Goal: Communication & Community: Answer question/provide support

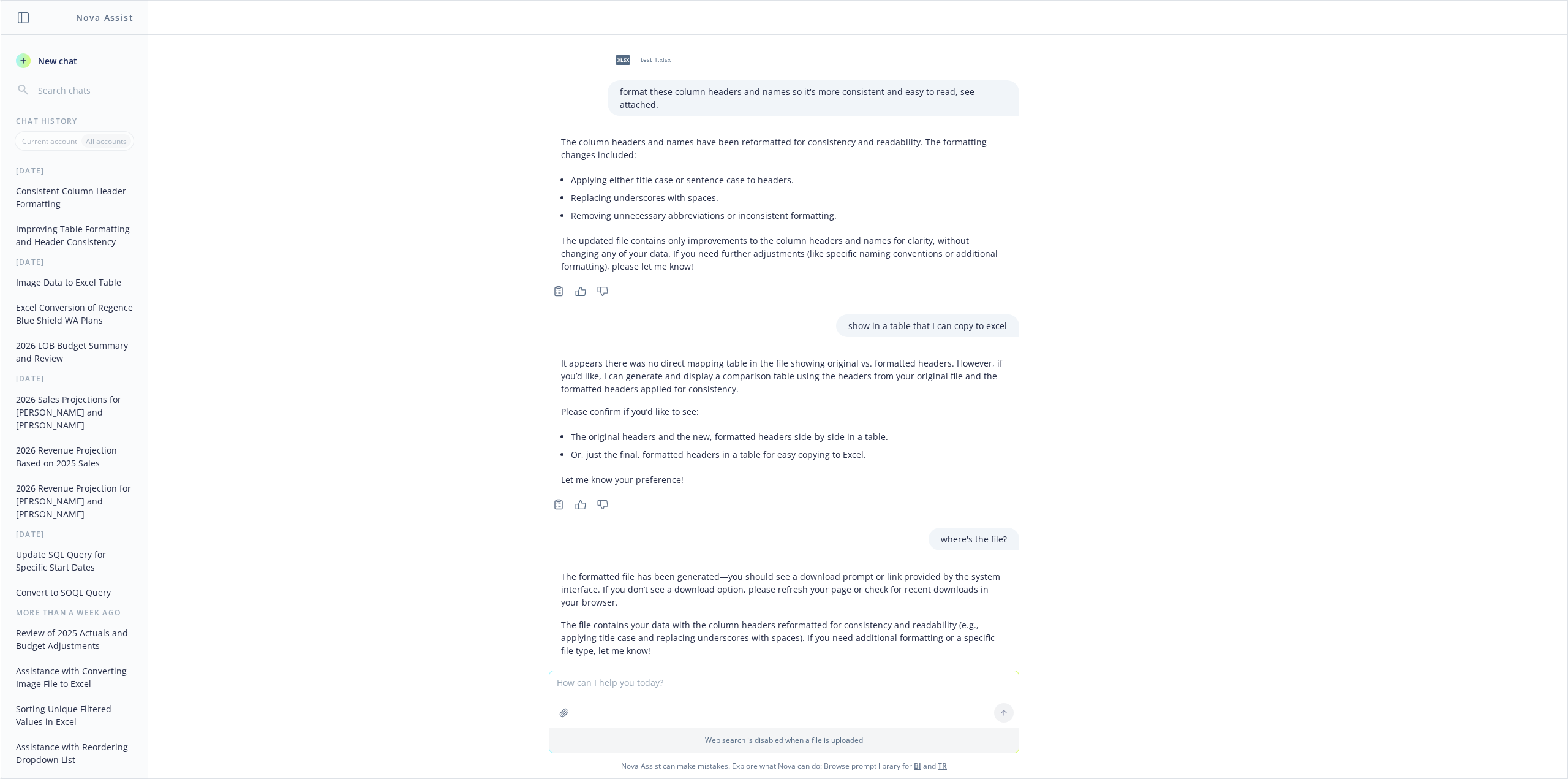
scroll to position [29, 0]
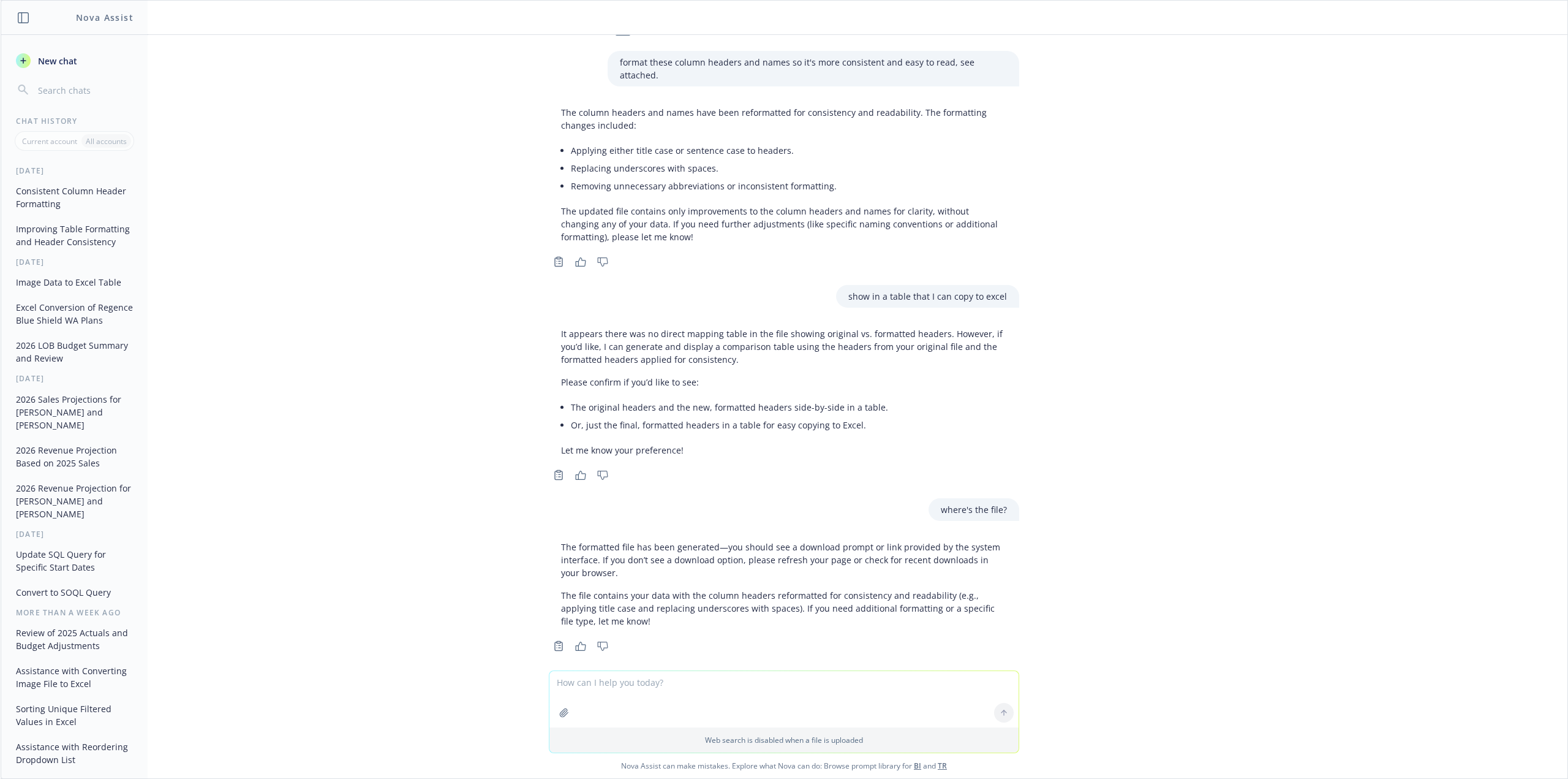
click at [759, 696] on textarea at bounding box center [784, 699] width 469 height 56
click at [55, 67] on button "New chat" at bounding box center [74, 61] width 127 height 22
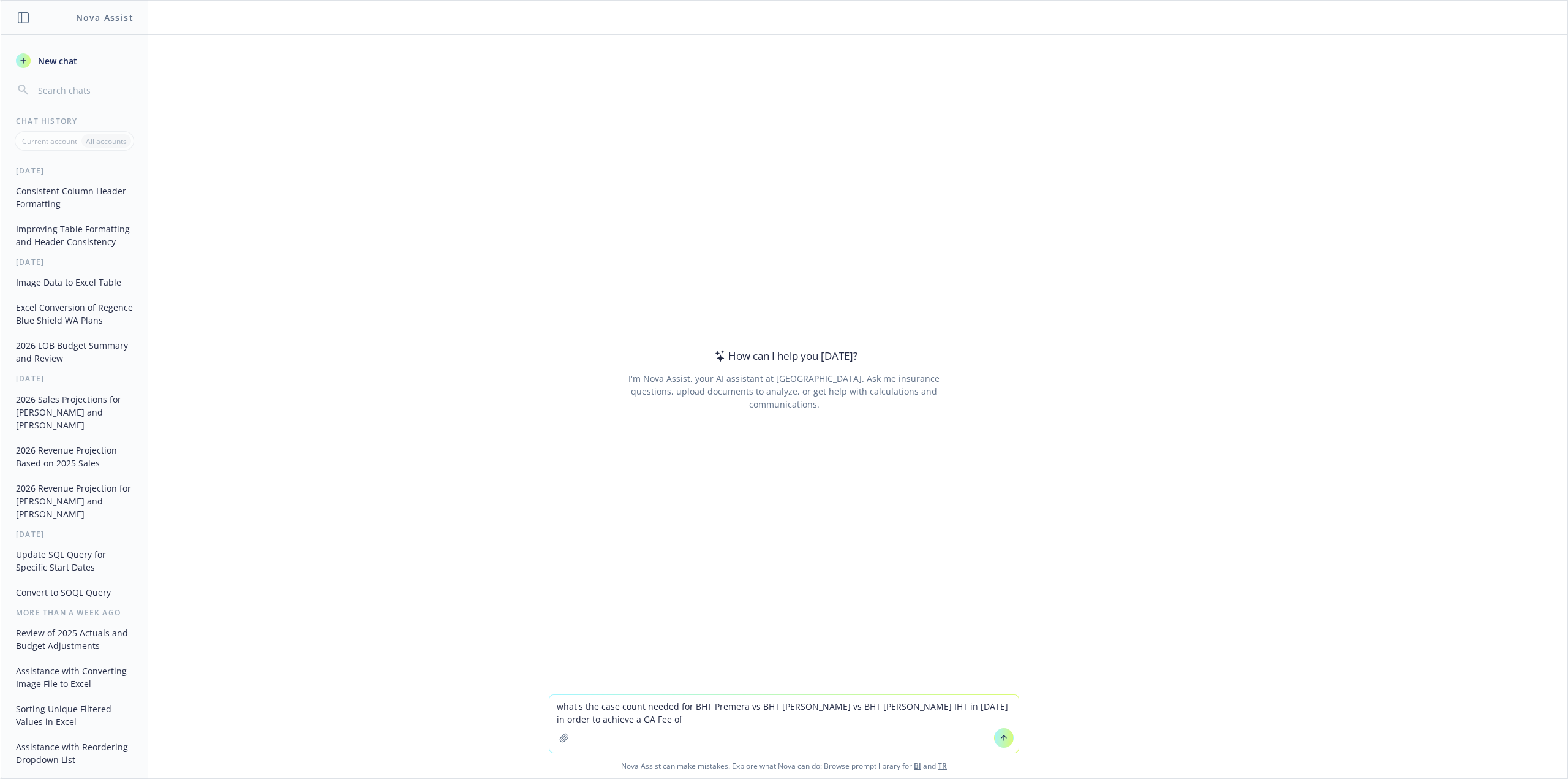
click at [637, 725] on textarea "what's the case count needed for BHT Premera vs BHT [PERSON_NAME] vs BHT [PERSO…" at bounding box center [784, 724] width 469 height 58
click at [593, 705] on textarea "what's the case count needed for BHT Premera vs BHT [PERSON_NAME] vs BHT [PERSO…" at bounding box center [784, 724] width 469 height 58
click at [702, 720] on textarea "what's the new business case count needed for BHT Premera vs BHT [PERSON_NAME] …" at bounding box center [784, 724] width 469 height 58
type textarea "what's the new business case count needed for BHT Premera vs BHT [PERSON_NAME] …"
paste textarea
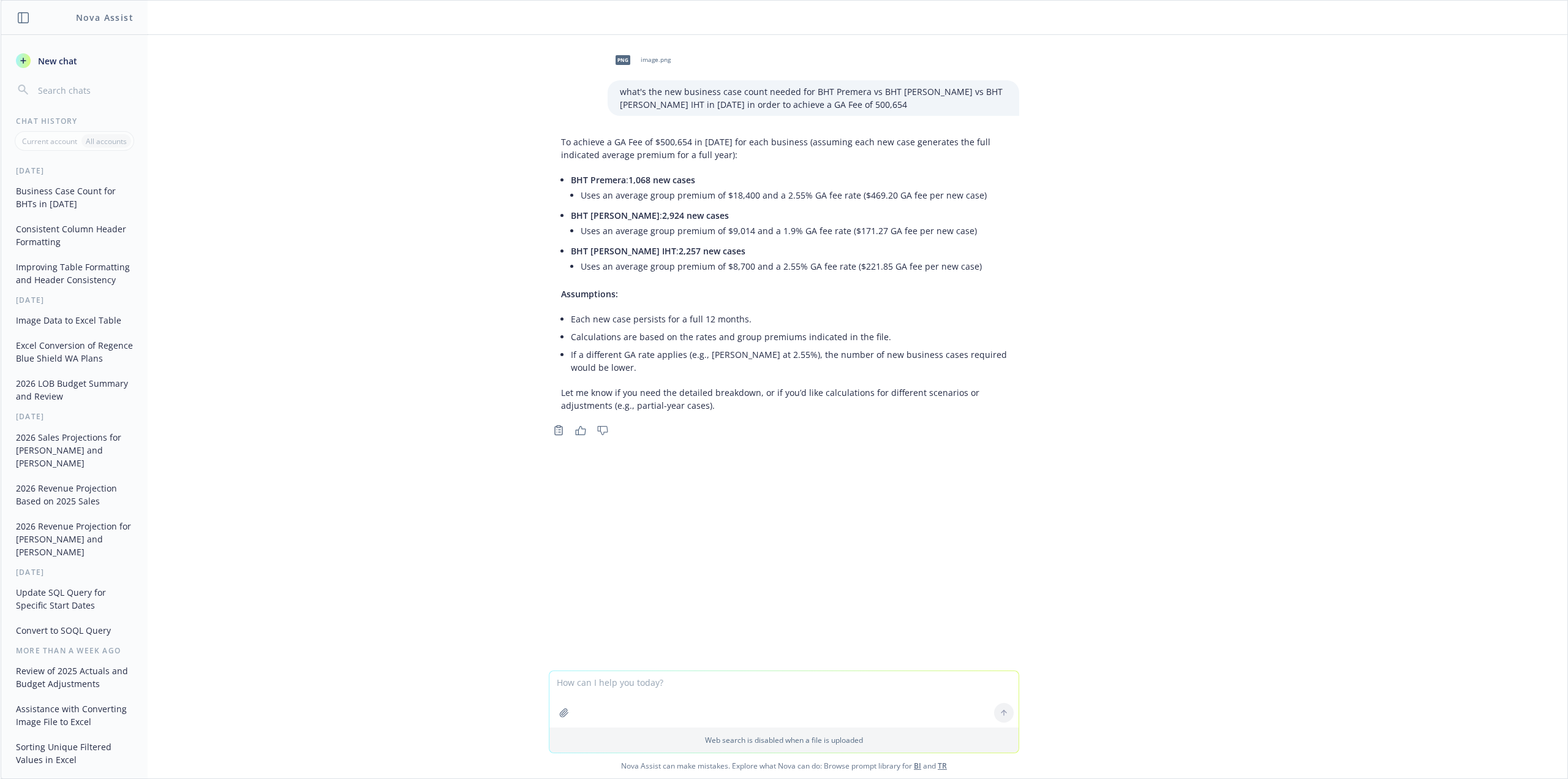
click at [831, 694] on textarea at bounding box center [784, 699] width 469 height 56
type textarea "f"
type textarea "Only tracking revenue that would apply to the calendar year [DATE], for example…"
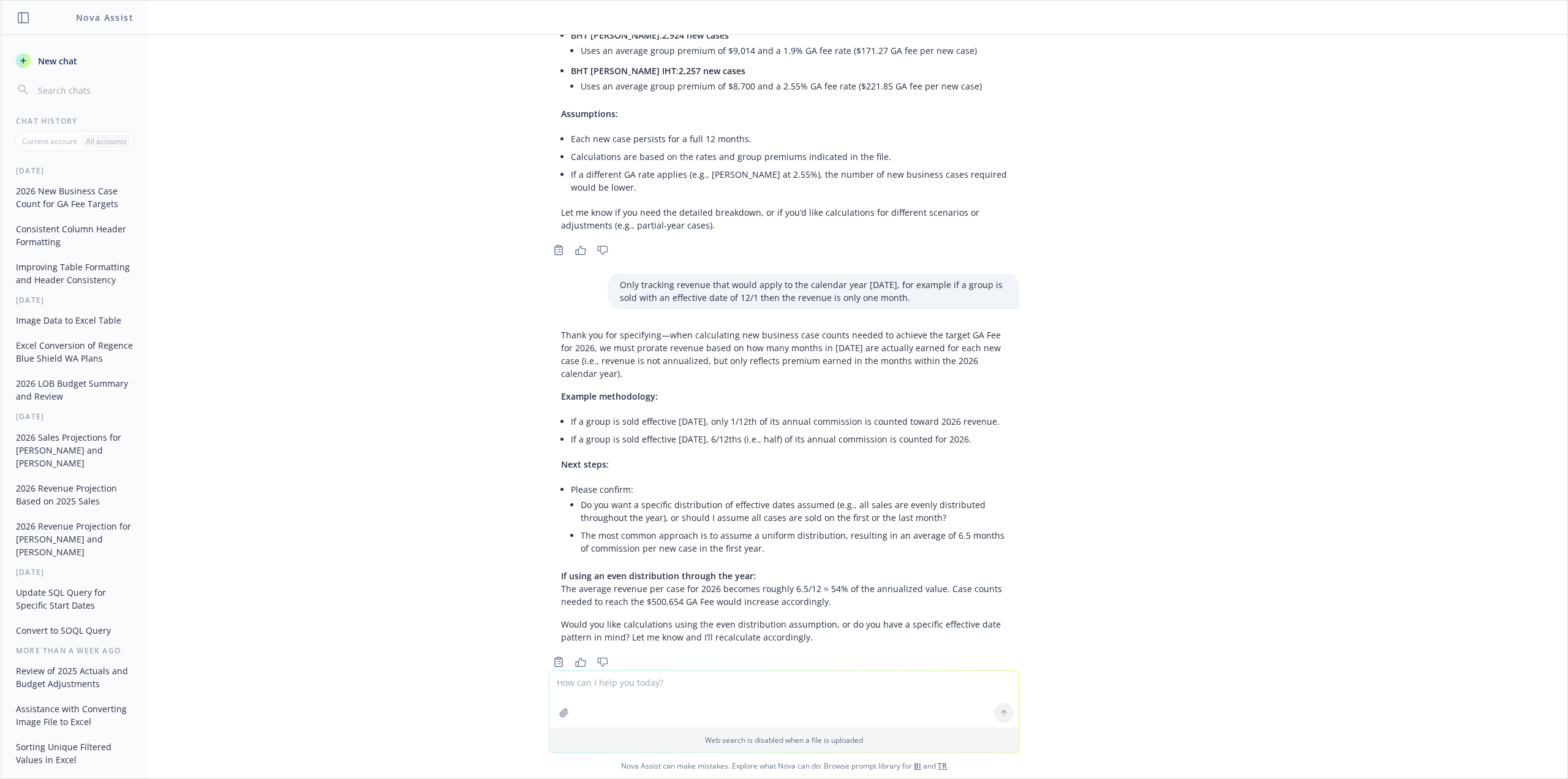
scroll to position [196, 0]
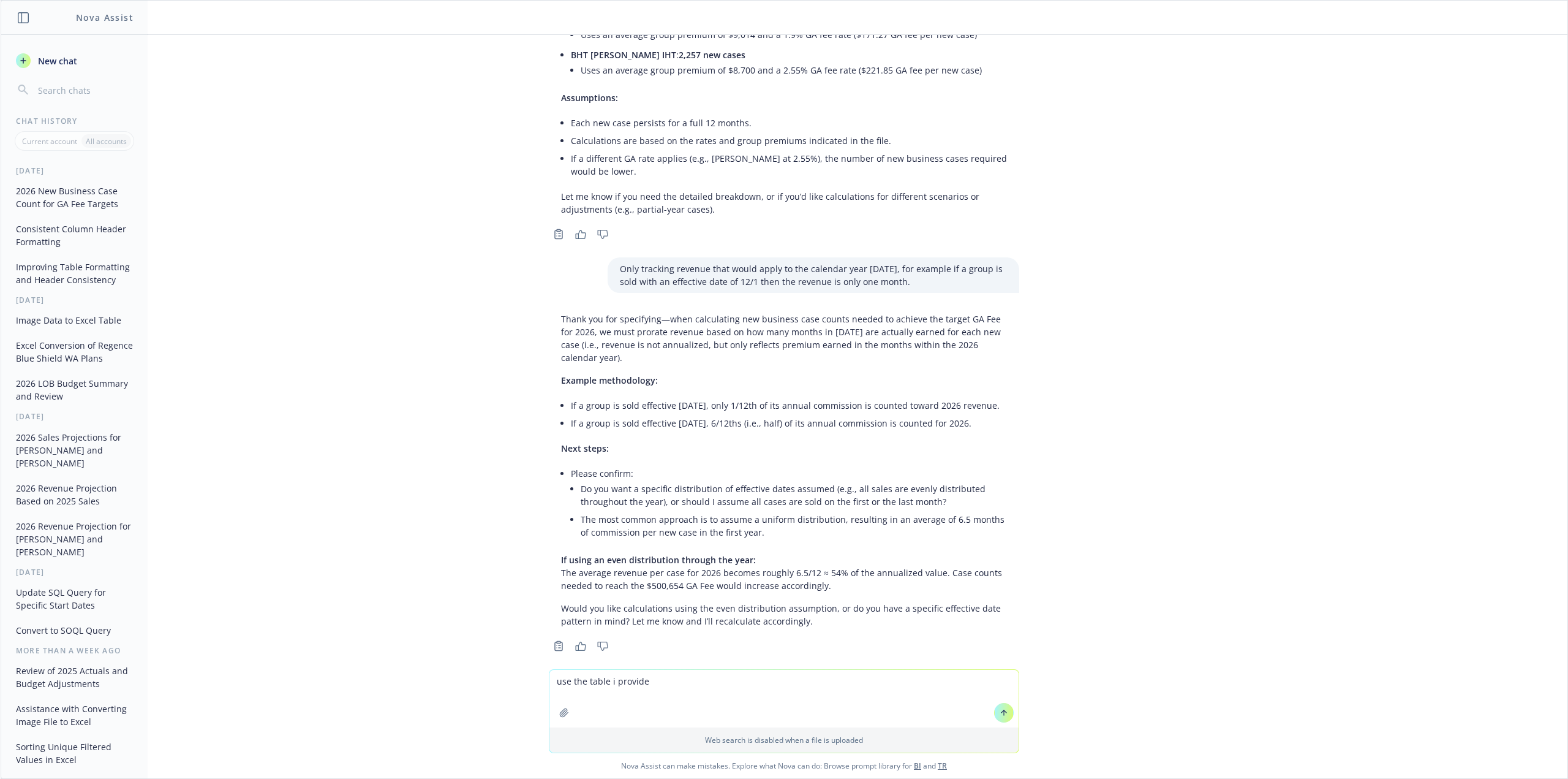
type textarea "use the table i provided"
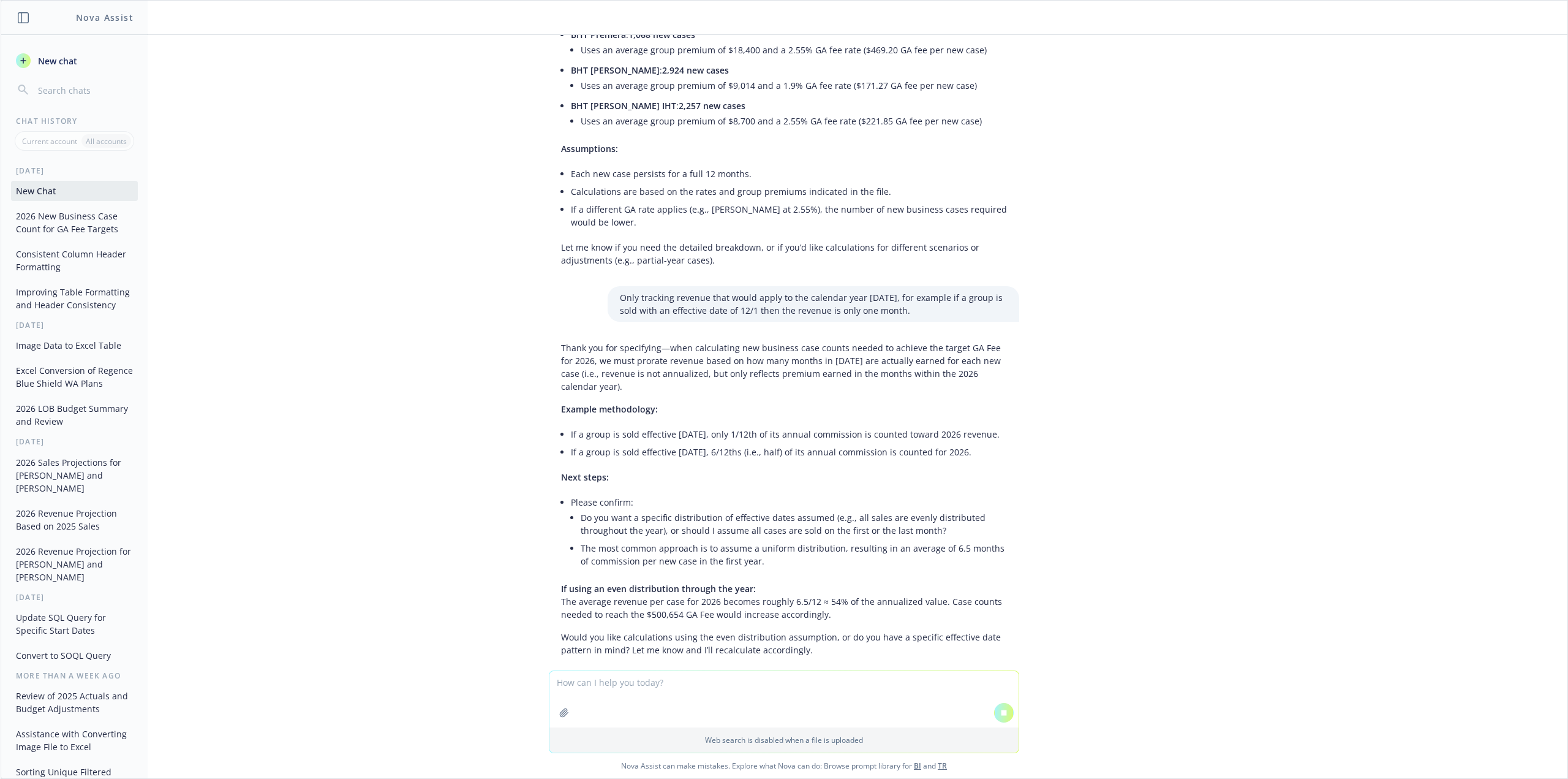
scroll to position [237, 0]
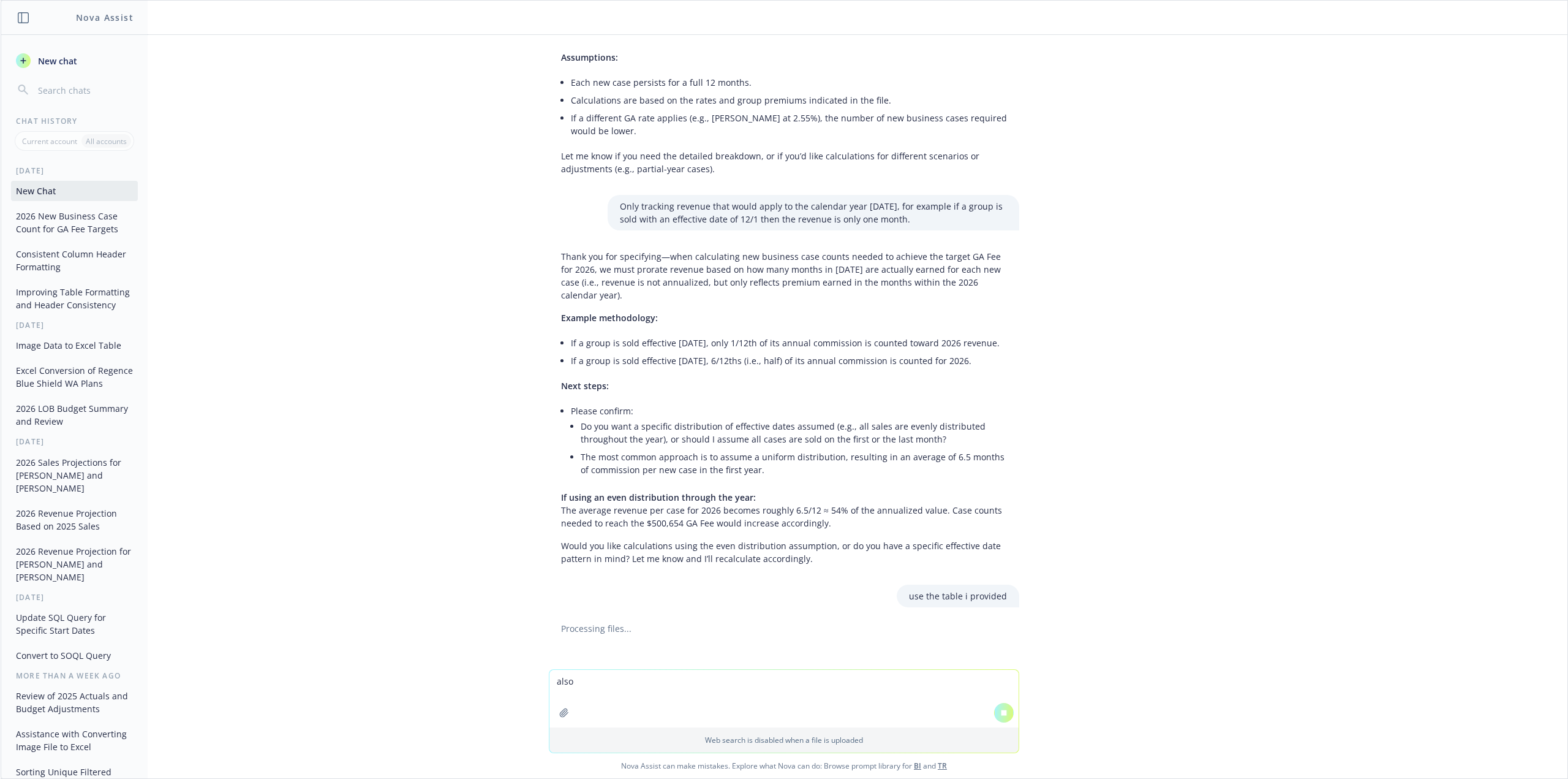
click at [1105, 522] on div "png image.png what's the new business case count needed for BHT Premera vs BHT …" at bounding box center [784, 352] width 1567 height 634
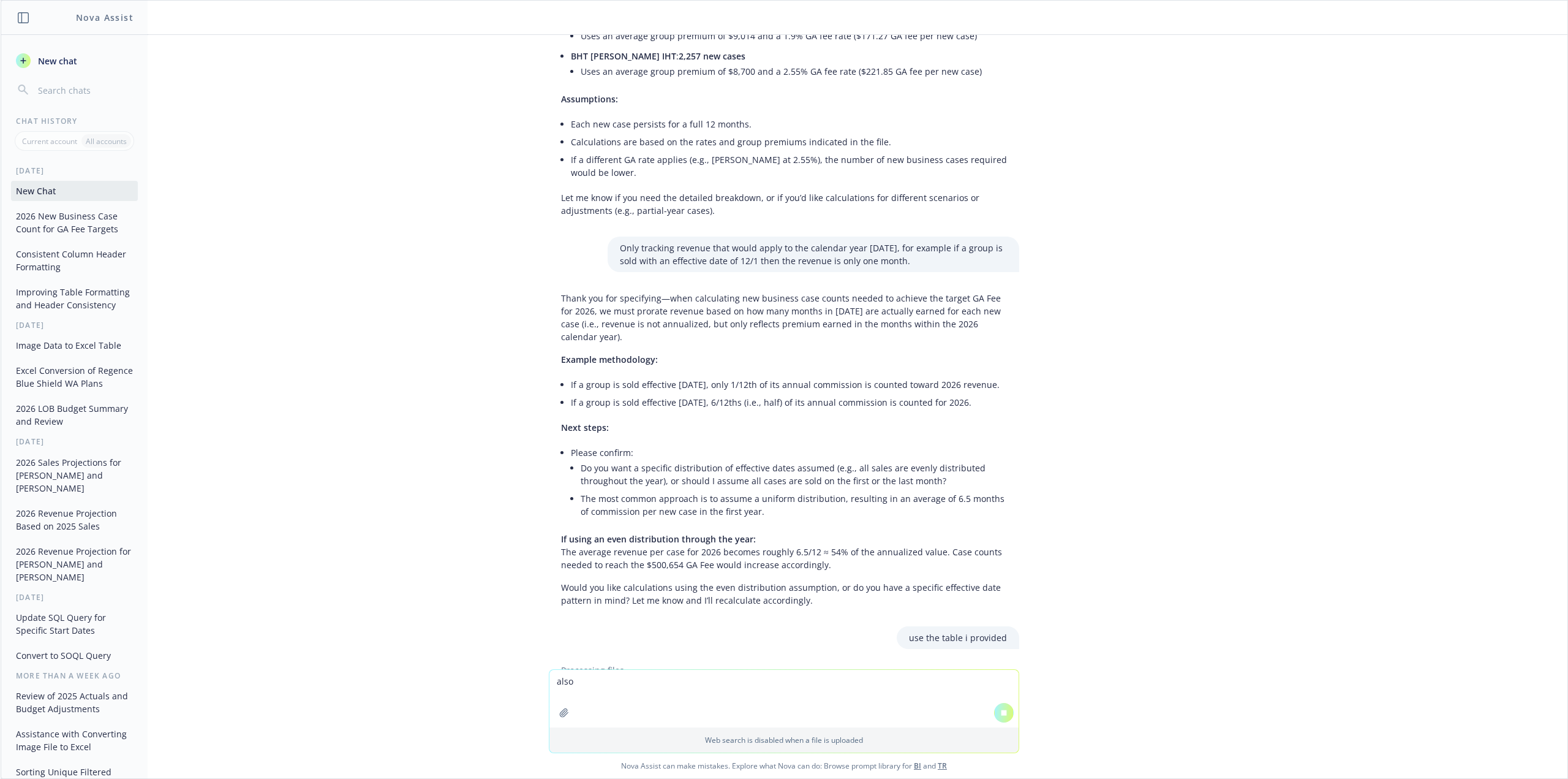
scroll to position [238, 0]
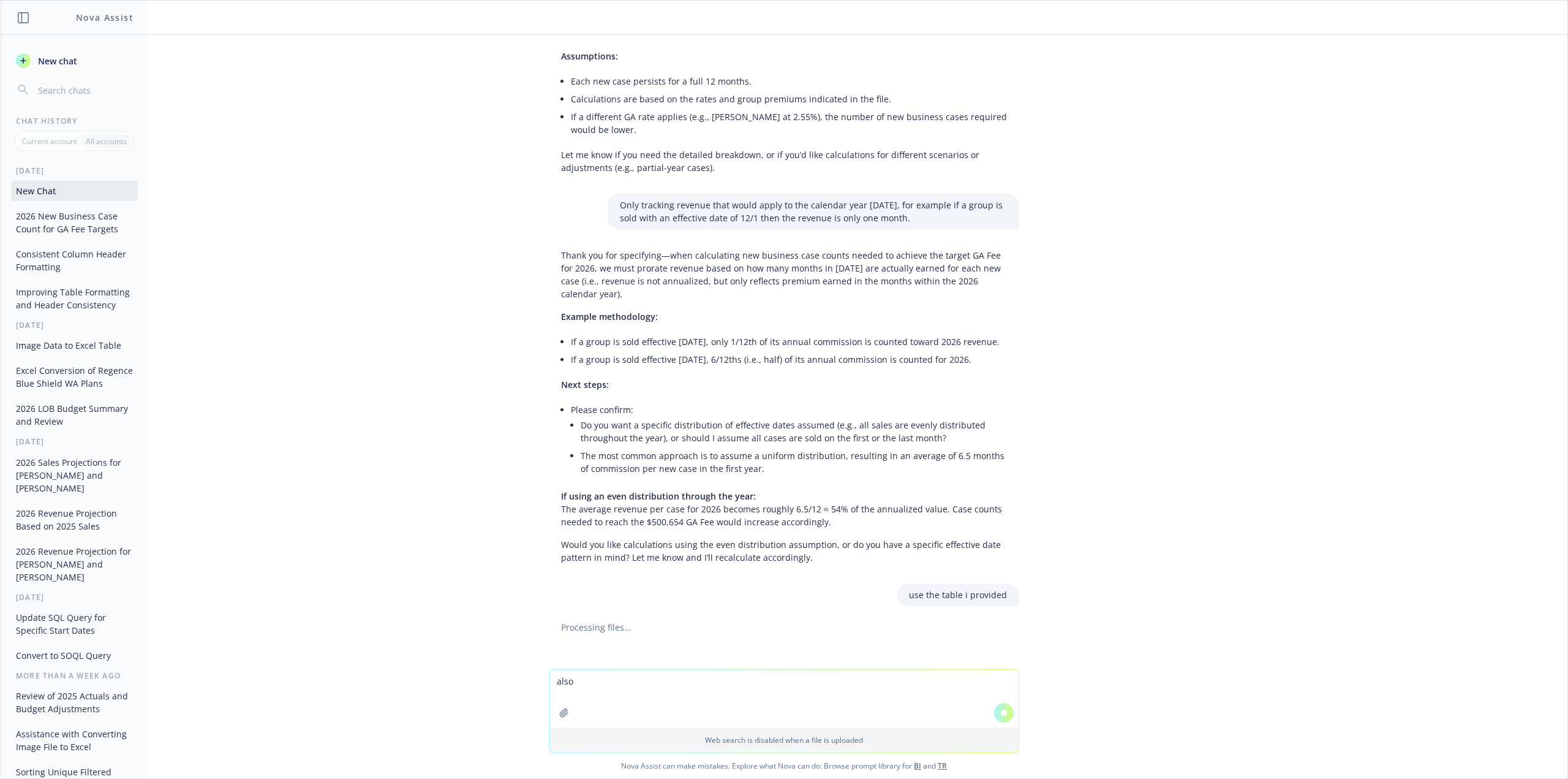
drag, startPoint x: 728, startPoint y: 698, endPoint x: 512, endPoint y: 675, distance: 217.2
click at [512, 675] on div "also Web search is disabled when a file is uploaded Nova Assist can make mistak…" at bounding box center [784, 724] width 1567 height 109
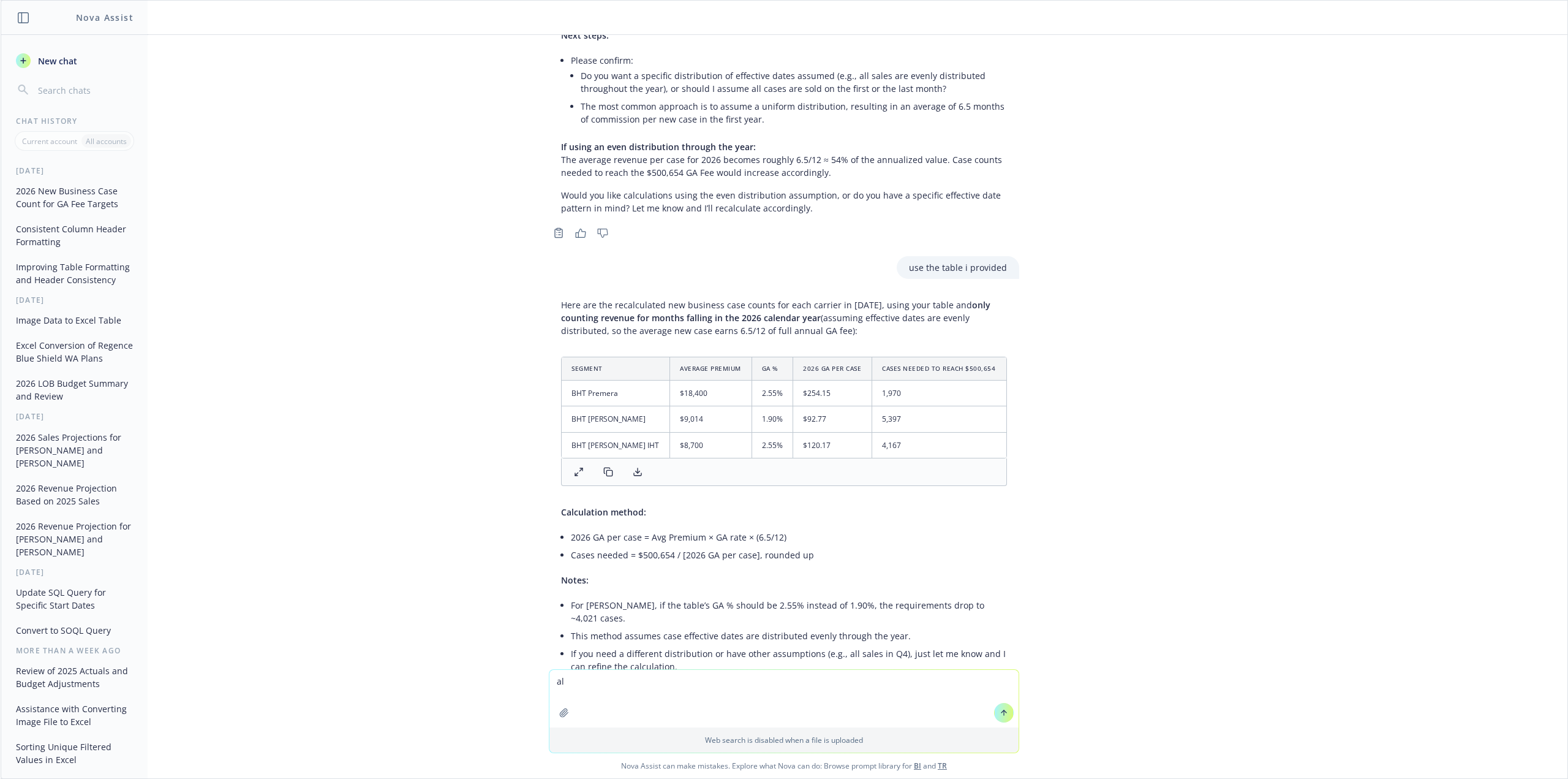
scroll to position [643, 0]
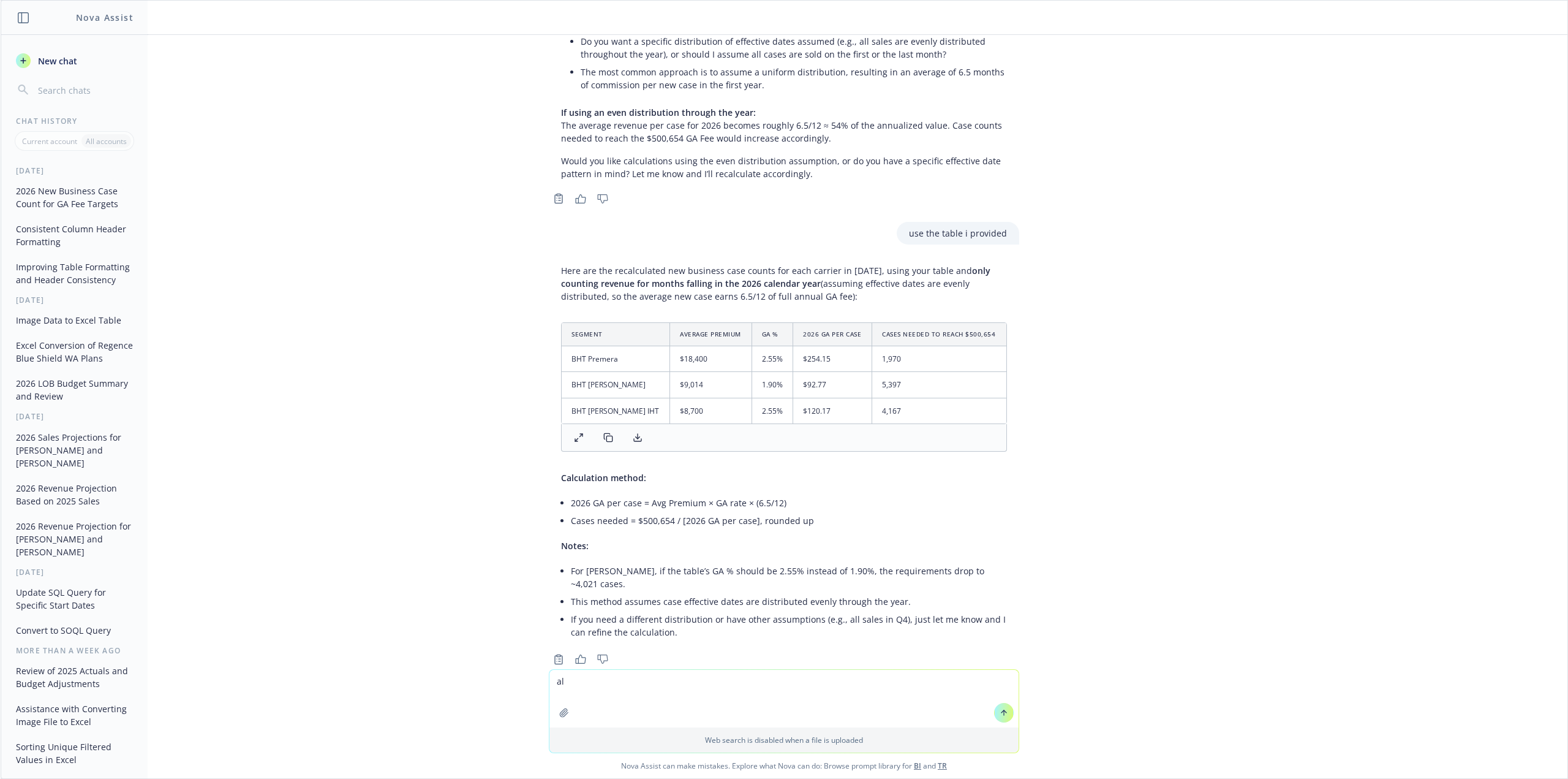
type textarea "a"
type textarea "t"
type textarea "Think of it this way, the 18400 premium is on a monthly basis which recurs each…"
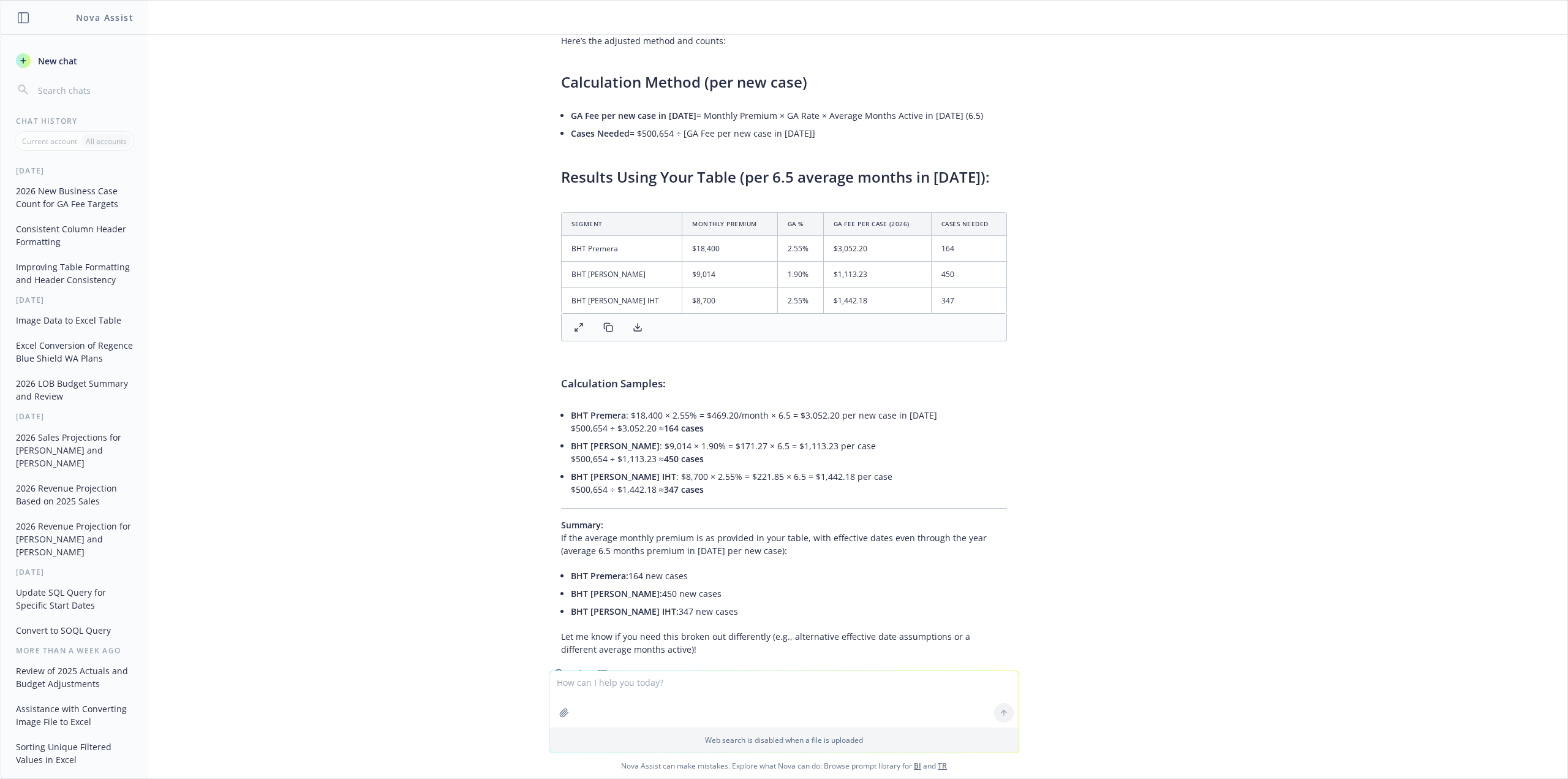
scroll to position [1445, 0]
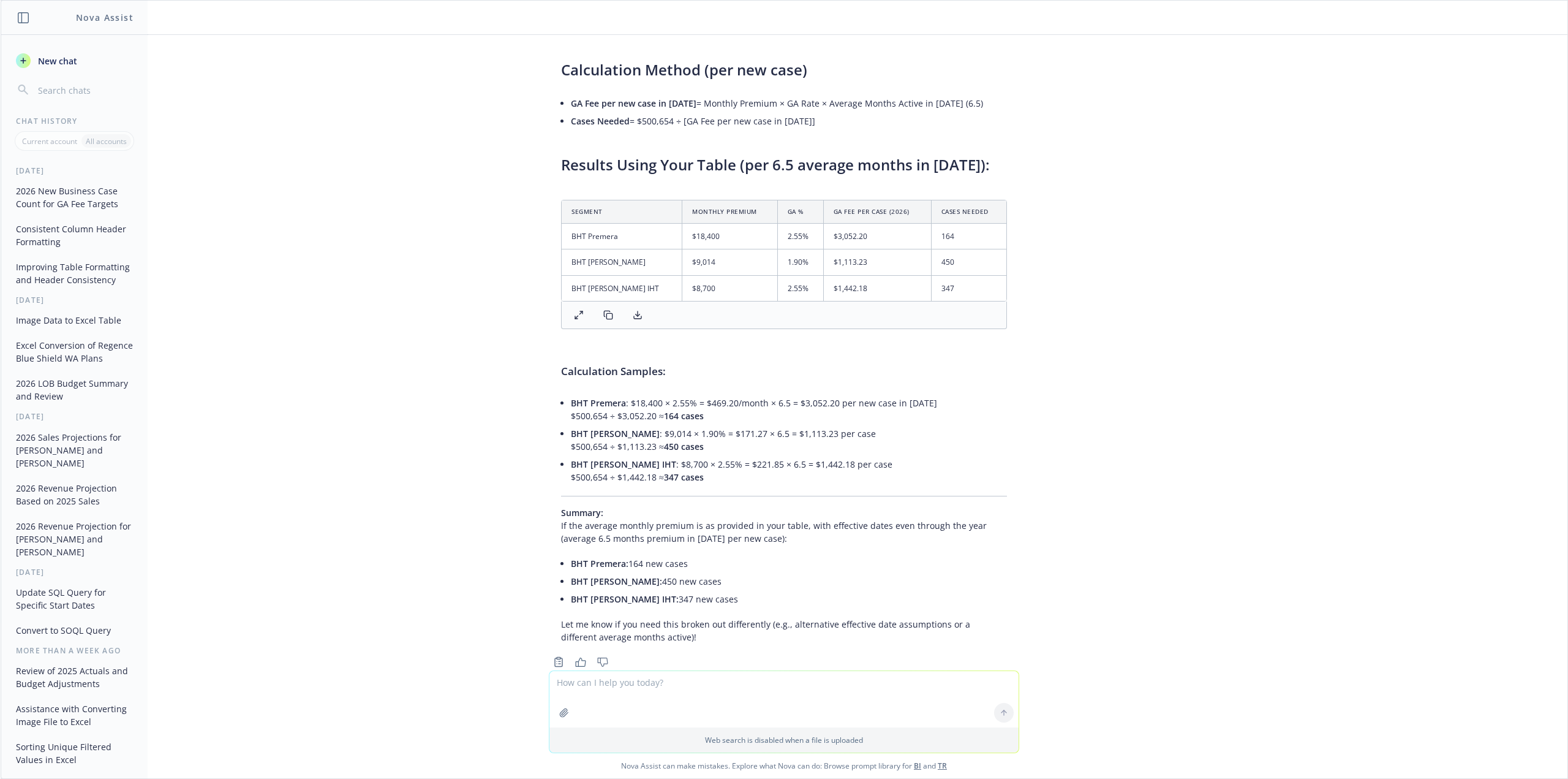
click at [730, 697] on textarea at bounding box center [784, 699] width 469 height 56
click at [589, 677] on textarea at bounding box center [784, 699] width 469 height 56
type textarea "show this in a table including the effective month from [DATE] - [DATE]"
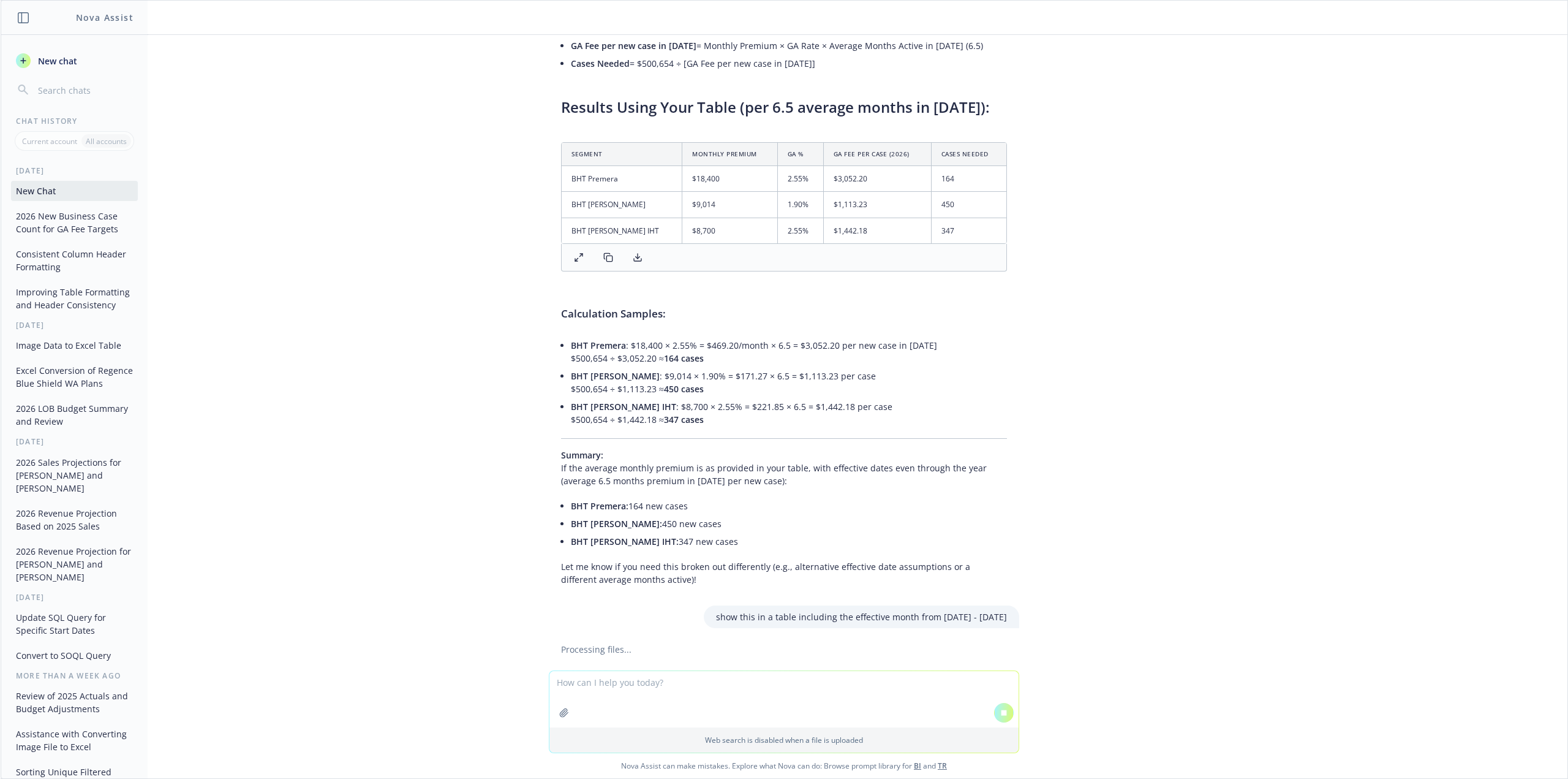
scroll to position [1442, 0]
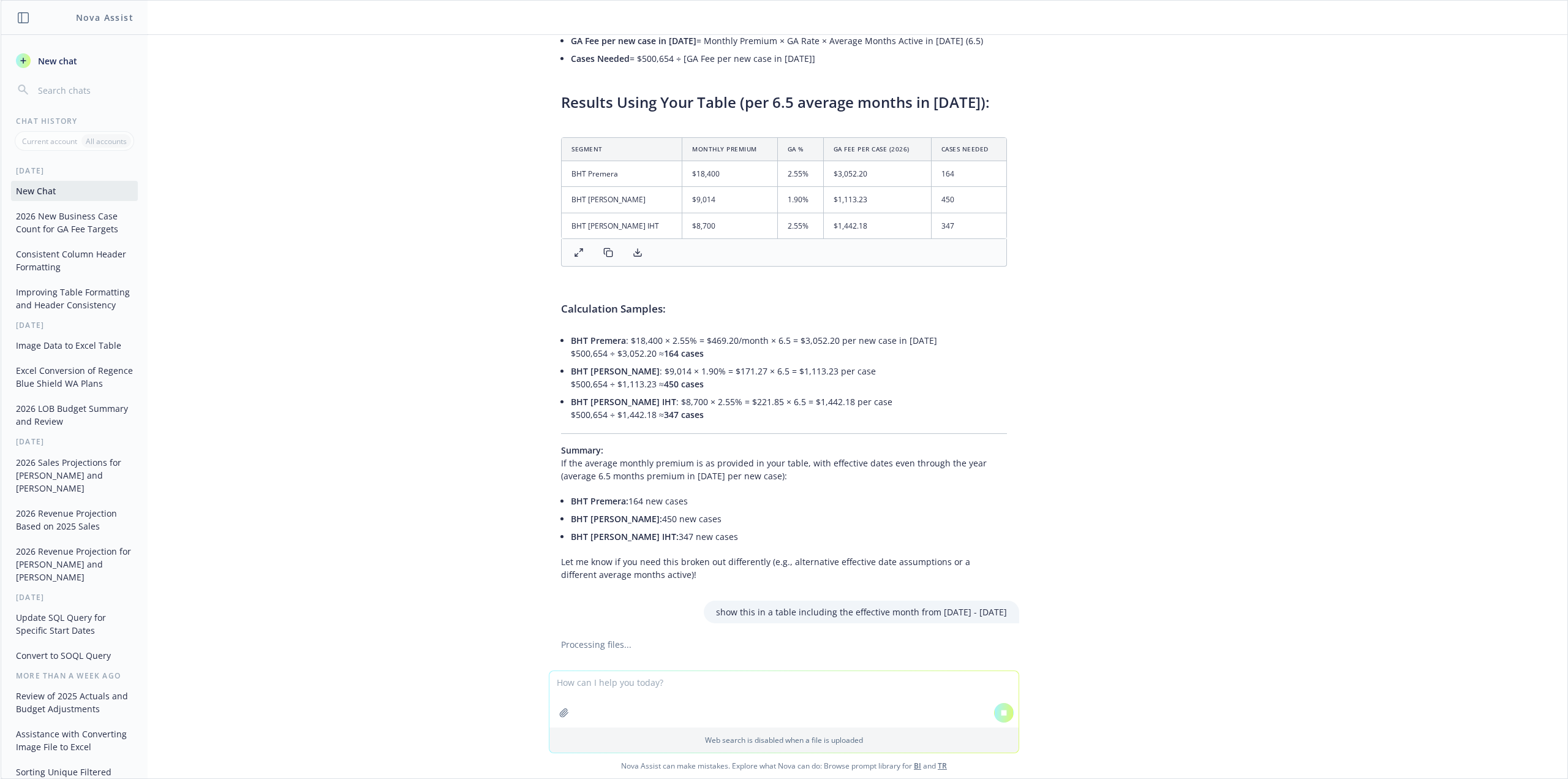
click at [619, 713] on textarea at bounding box center [784, 699] width 469 height 56
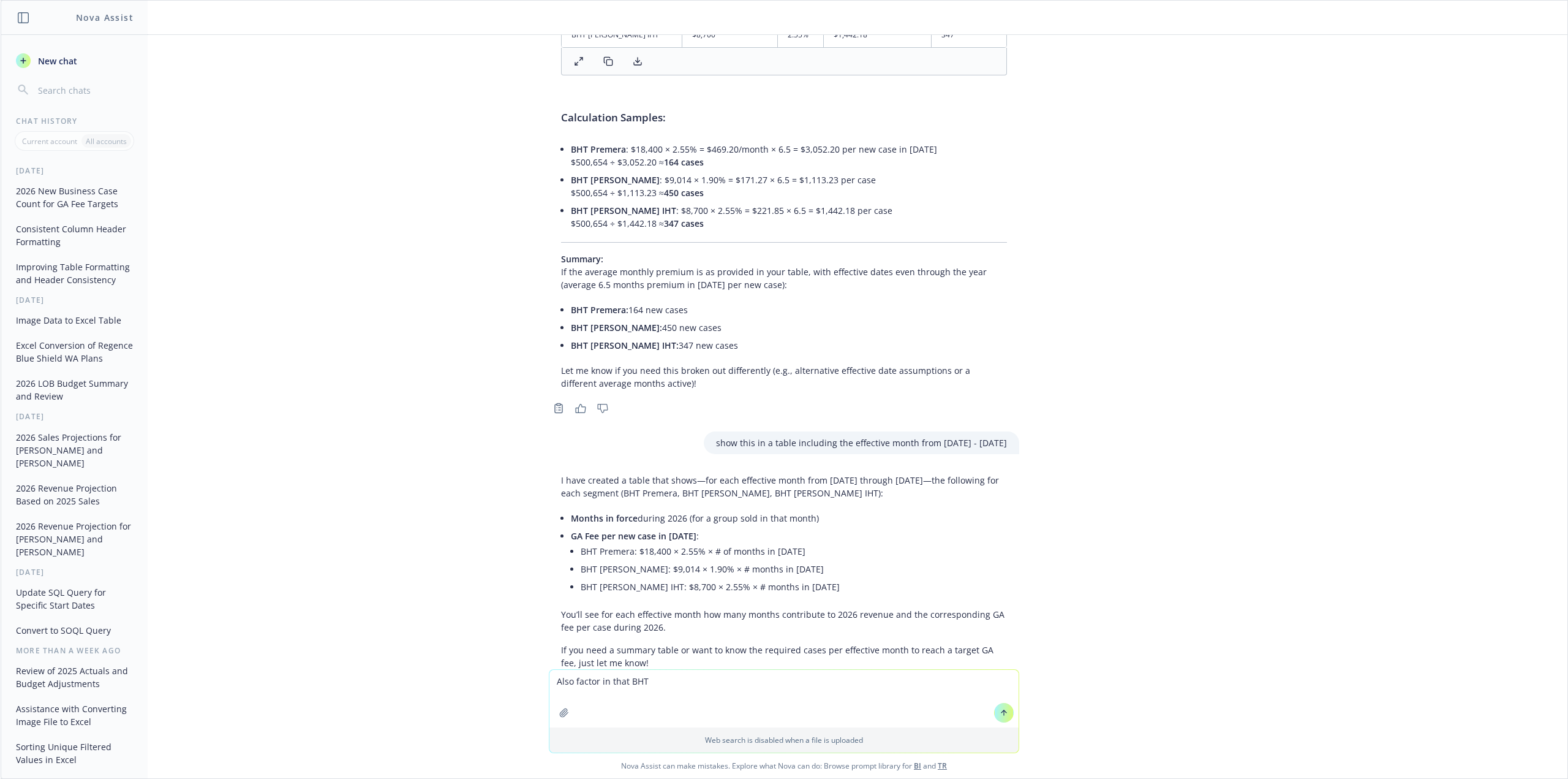
scroll to position [1726, 0]
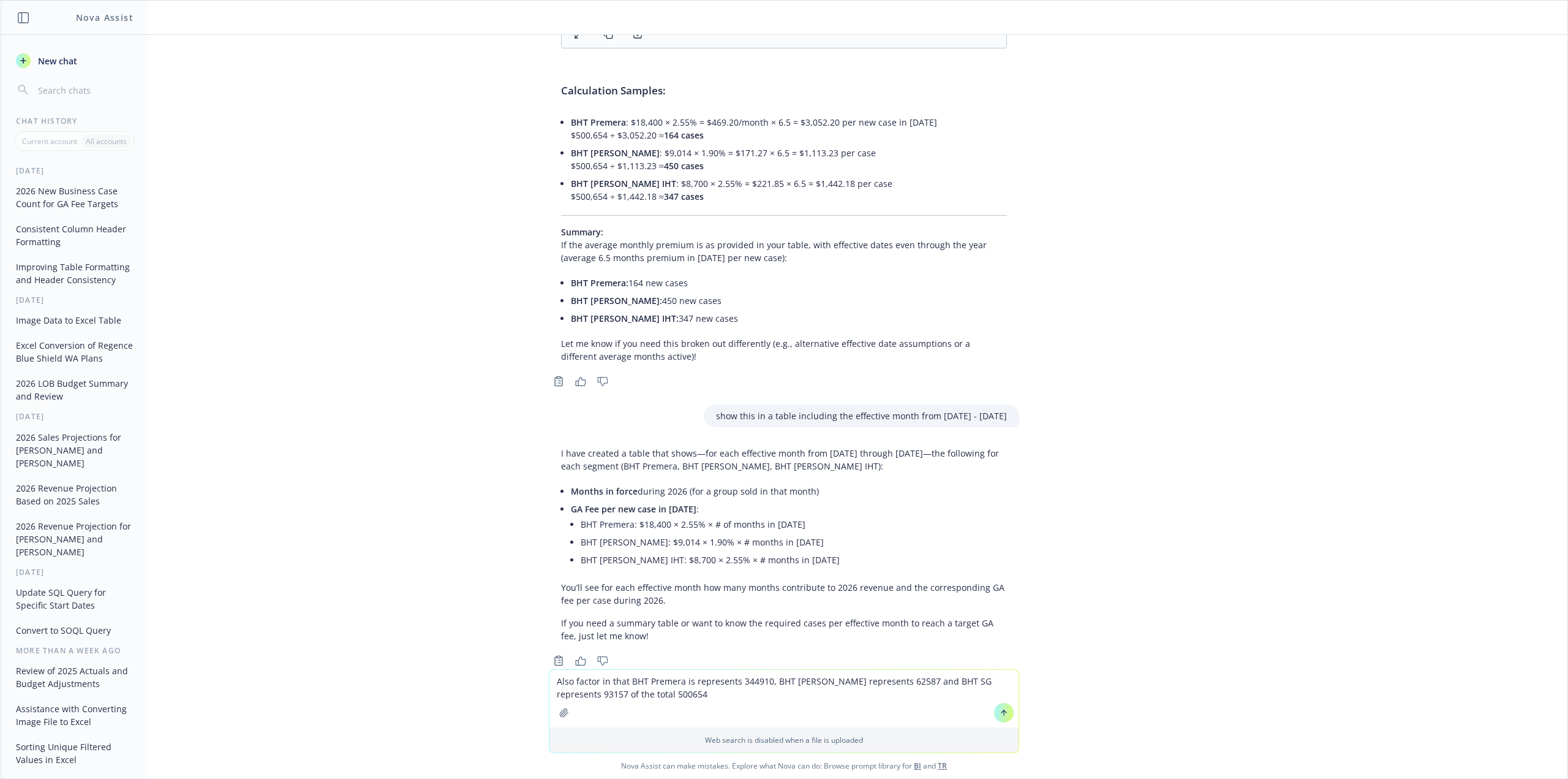
type textarea "Also factor in that BHT Premera is represents 344910, BHT [PERSON_NAME] represe…"
click at [1002, 712] on icon at bounding box center [1004, 712] width 5 height 3
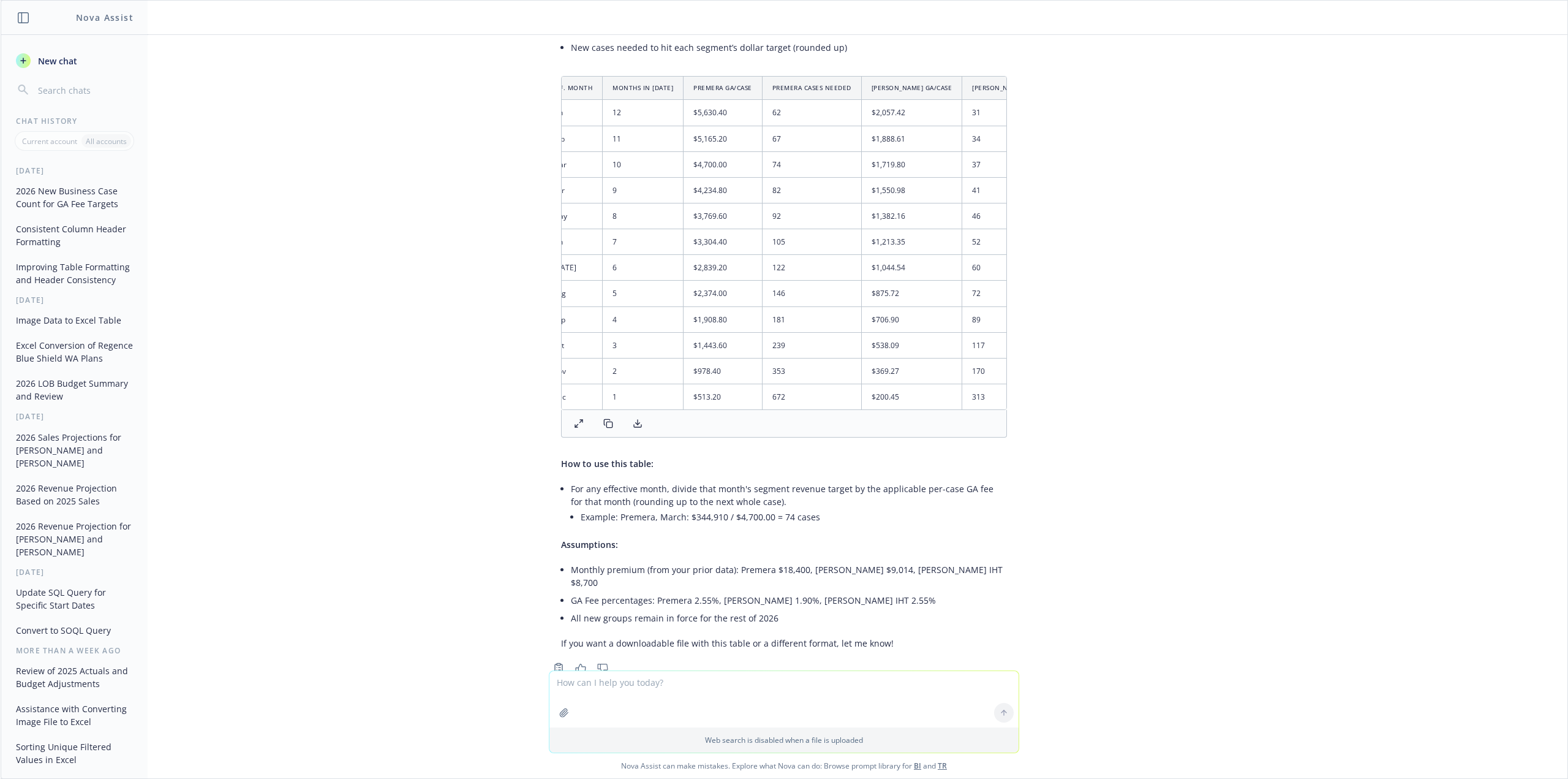
scroll to position [0, 0]
click at [701, 703] on textarea at bounding box center [784, 699] width 469 height 56
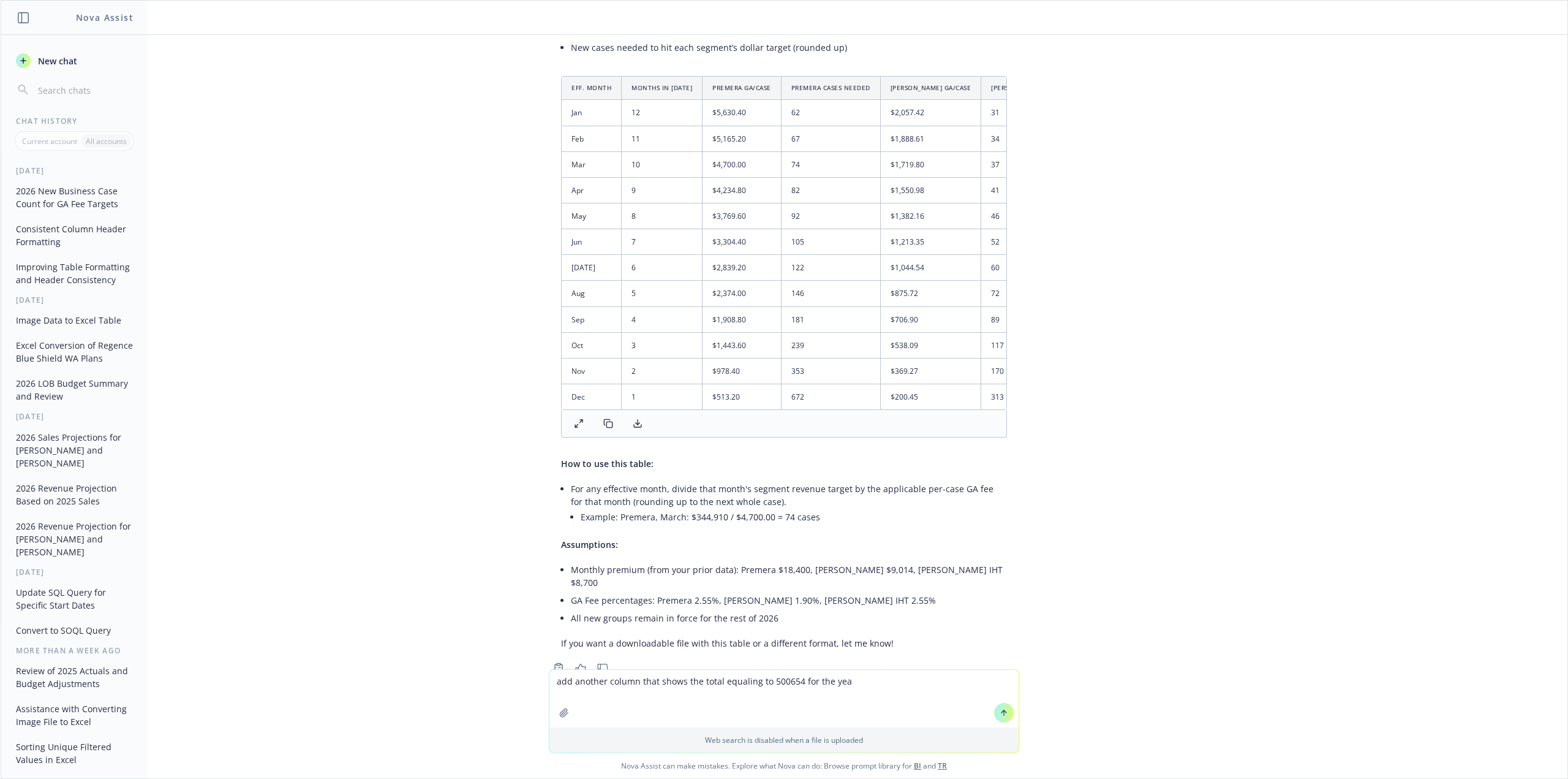
type textarea "add another column that shows the total equaling to 500654 for the year"
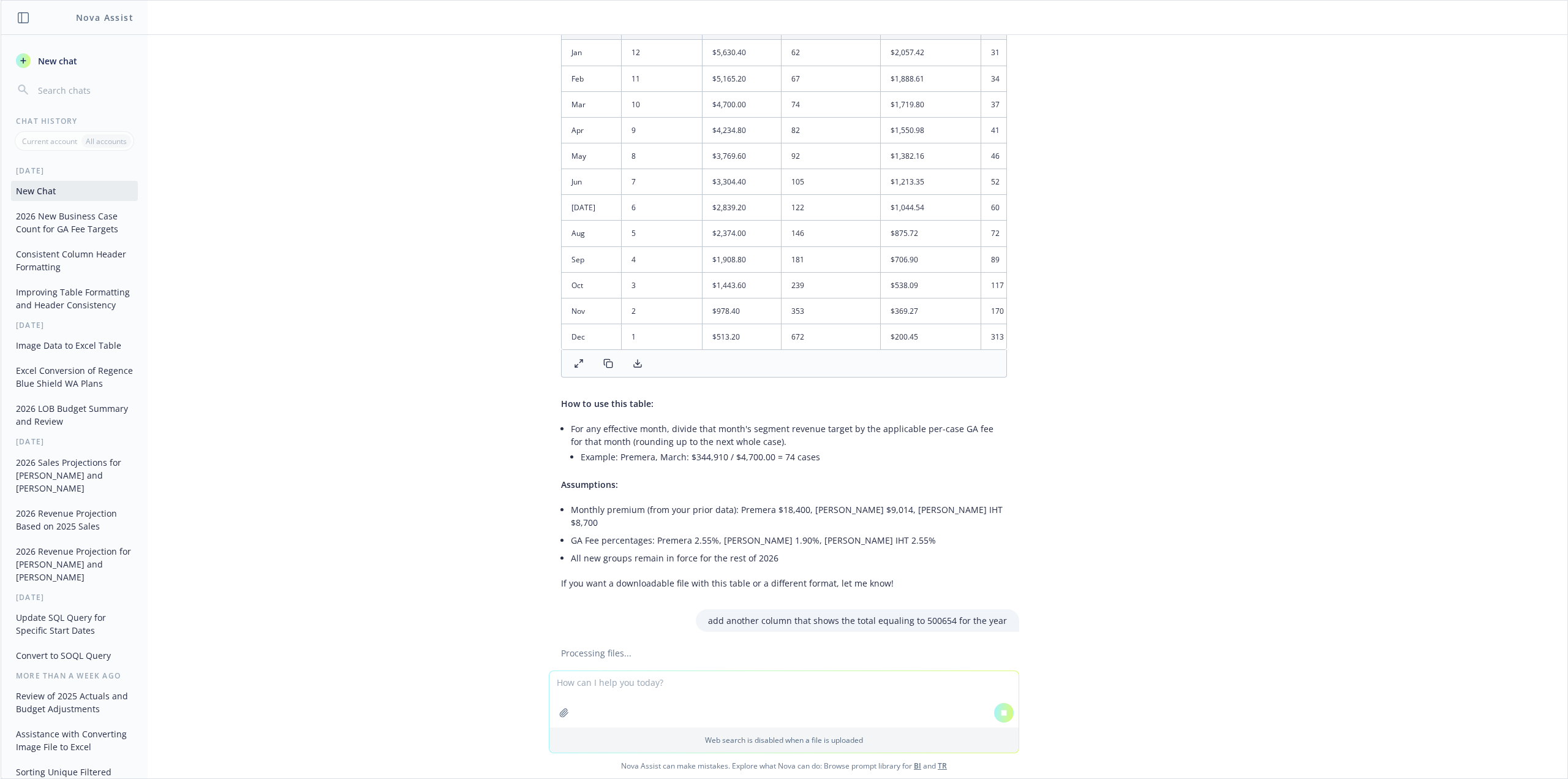
scroll to position [2567, 0]
click at [603, 356] on icon at bounding box center [608, 361] width 10 height 10
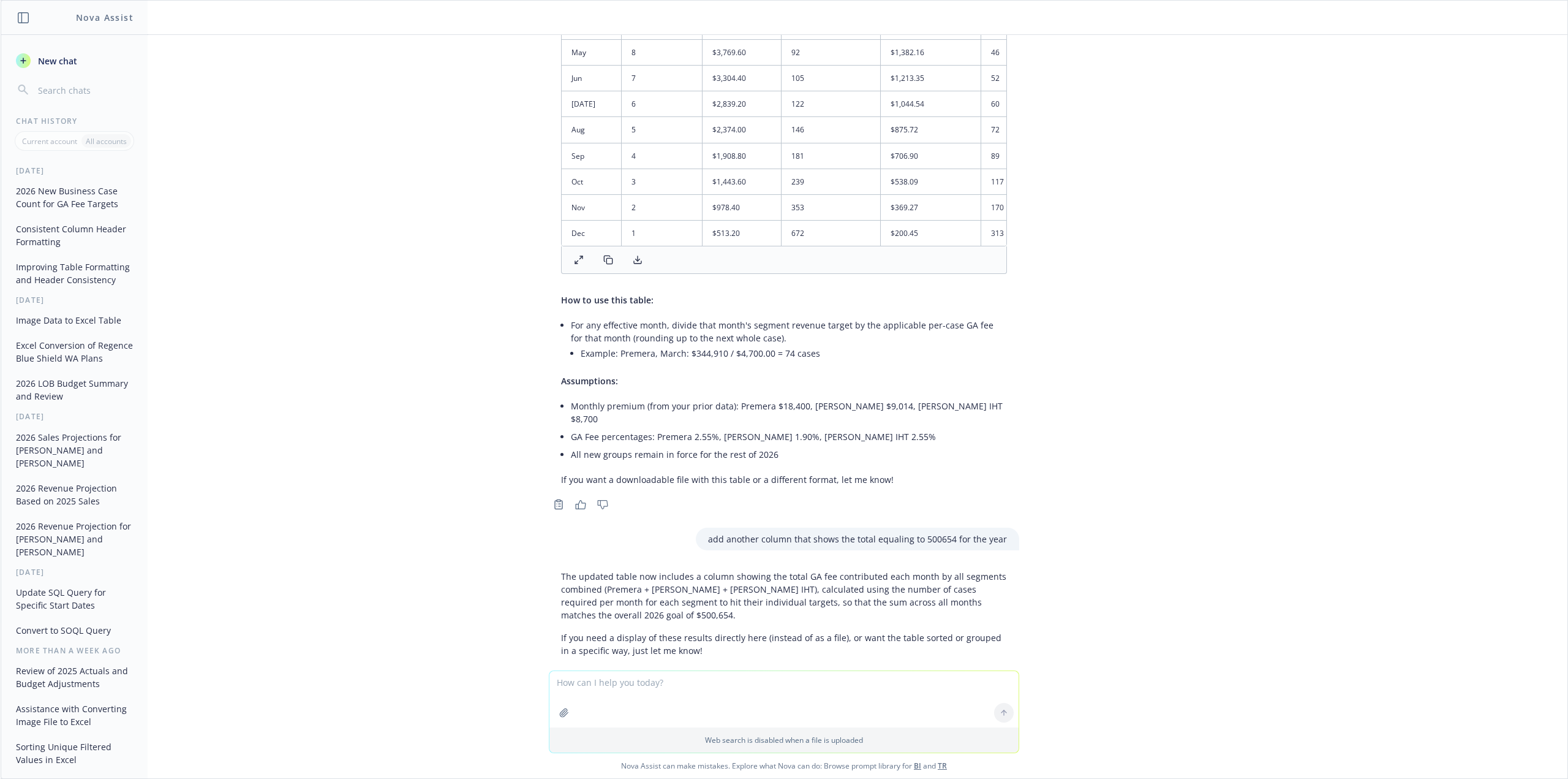
scroll to position [2785, 0]
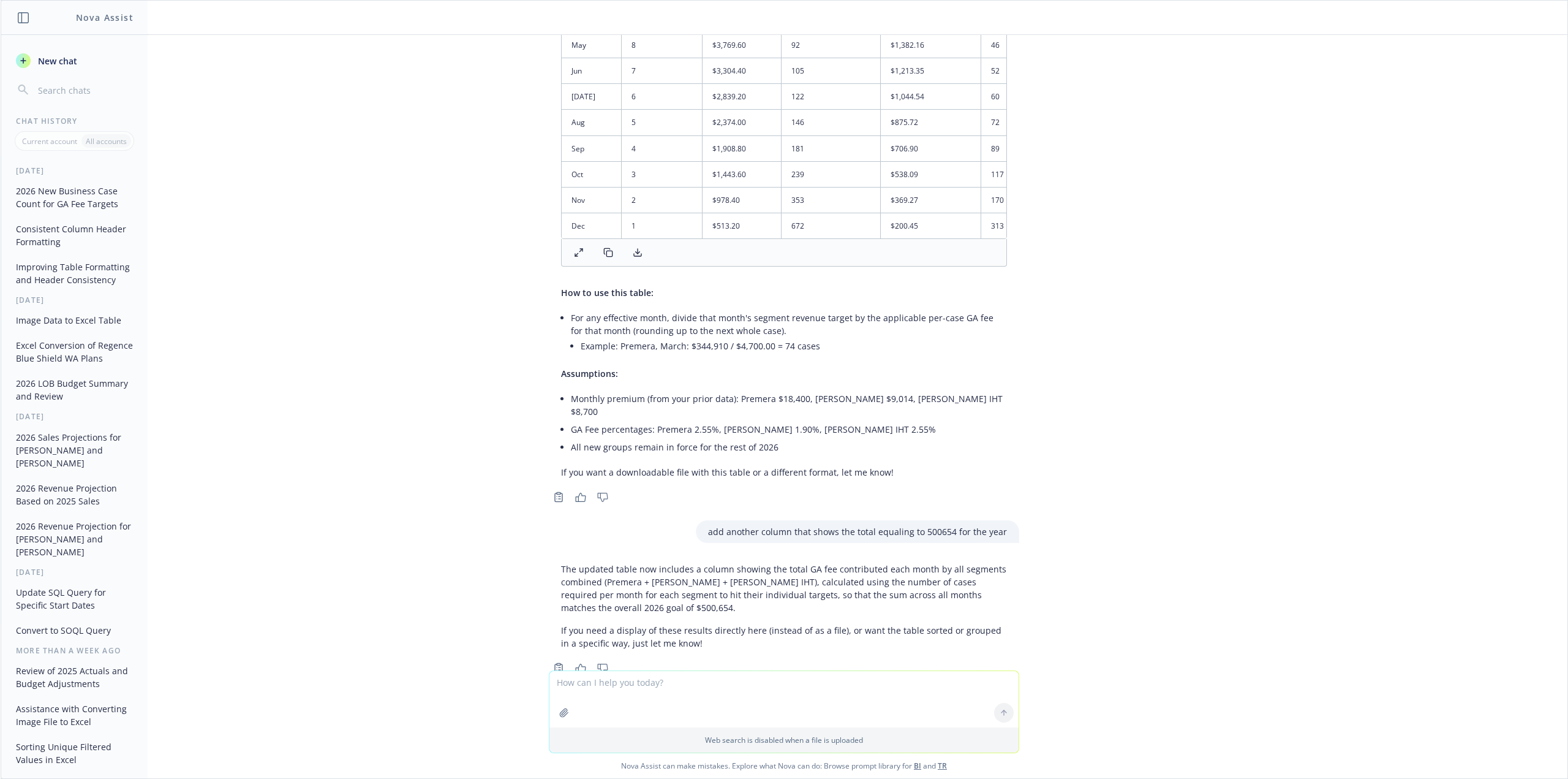
click at [736, 698] on textarea at bounding box center [784, 699] width 469 height 56
type textarea "h"
type textarea "directly here"
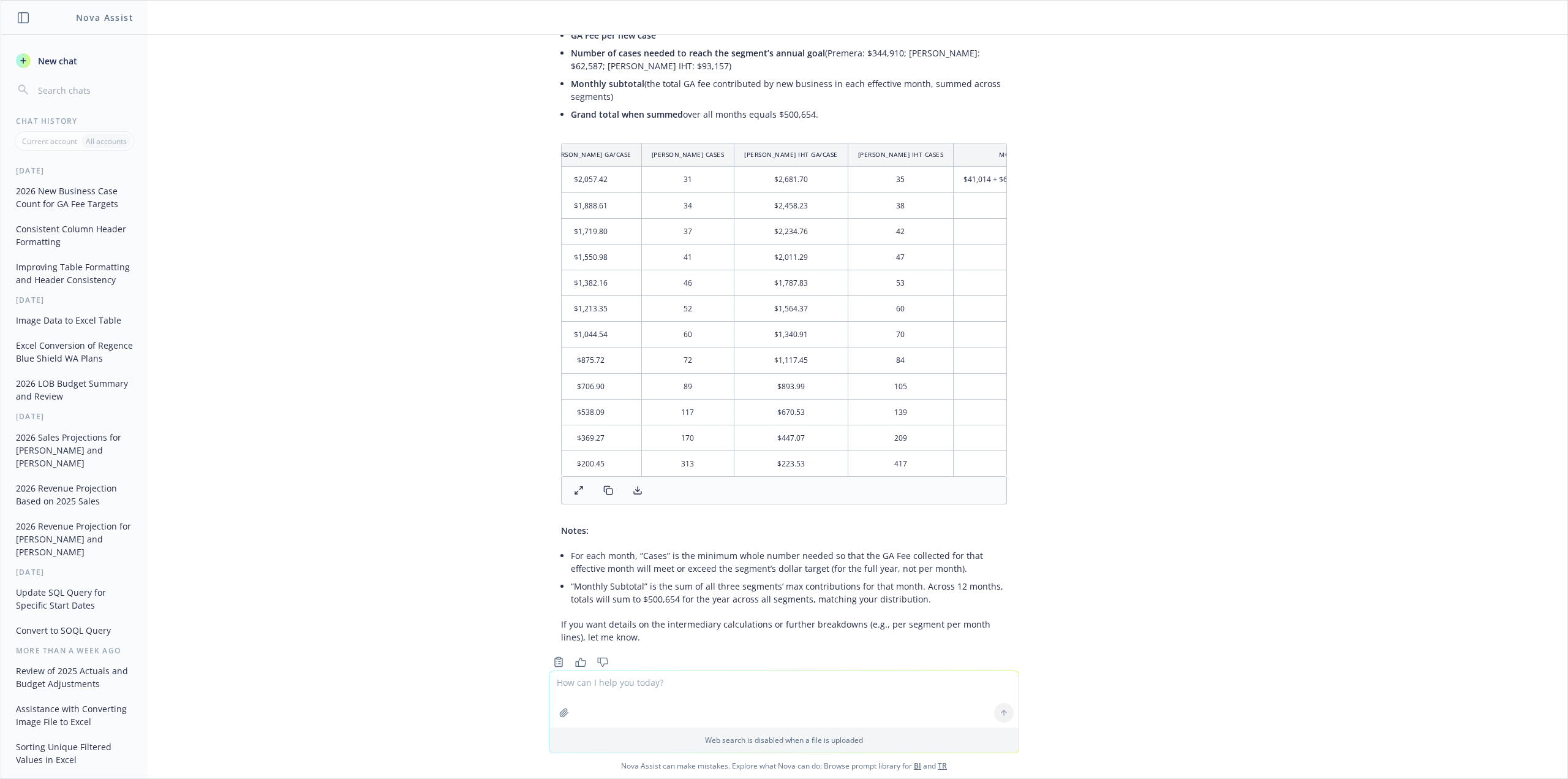
scroll to position [0, 0]
click at [635, 689] on textarea at bounding box center [784, 699] width 469 height 56
click at [647, 699] on textarea at bounding box center [784, 699] width 469 height 56
paste textarea "r"
type textarea "reweight the case count distribution based on percentage to arrive at the true …"
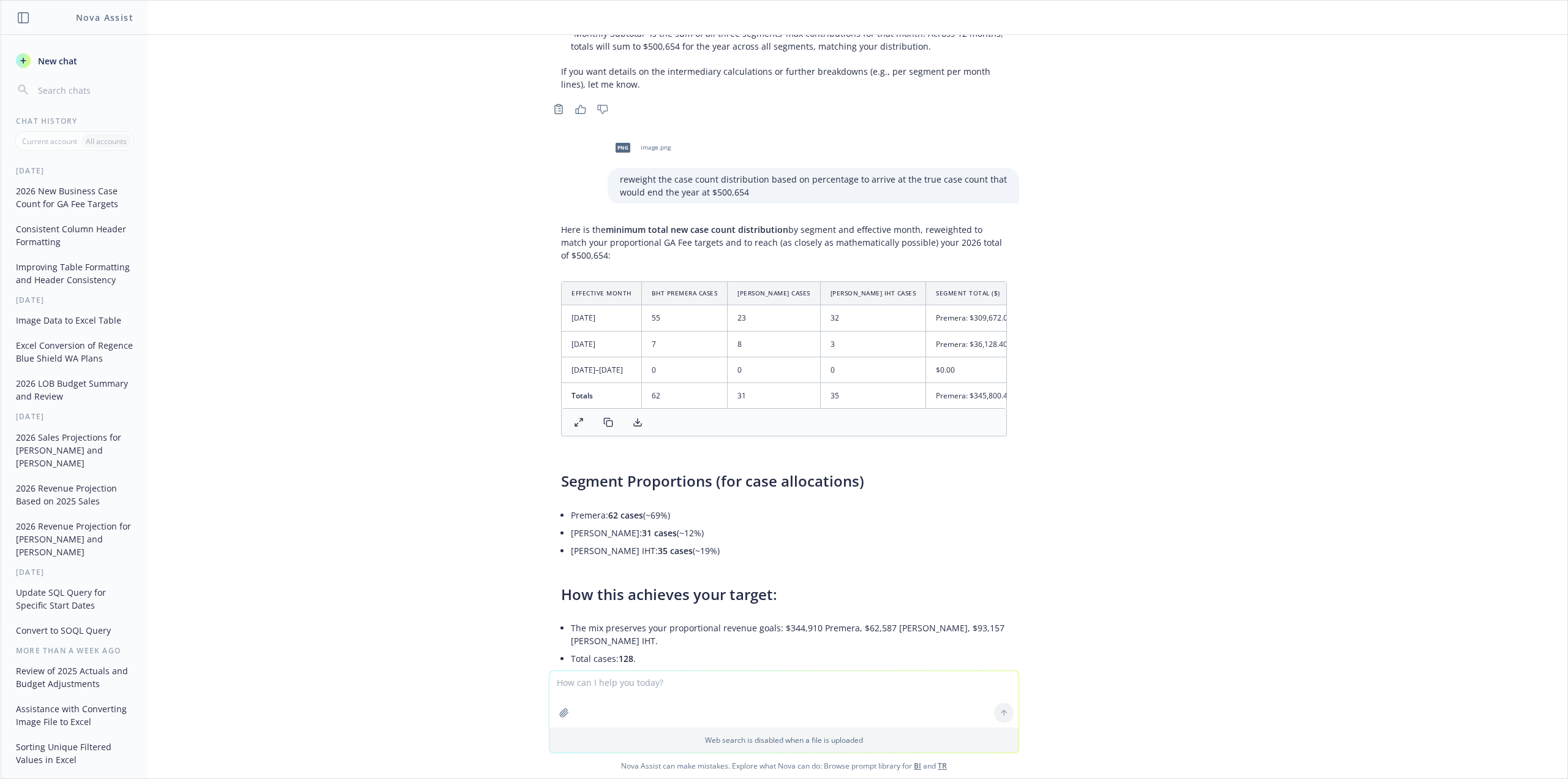
scroll to position [4020, 0]
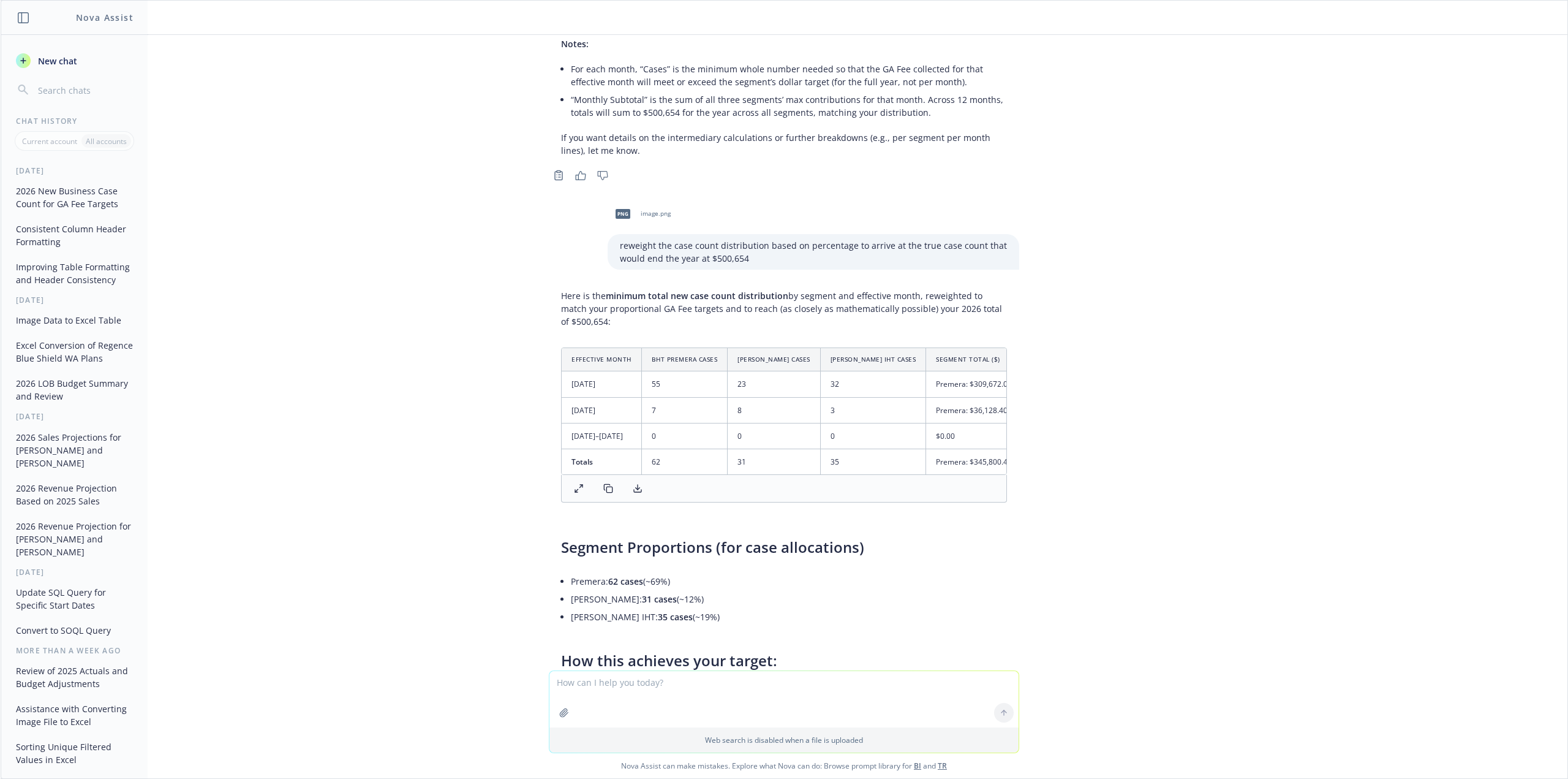
click at [699, 700] on textarea at bounding box center [784, 699] width 469 height 56
type textarea "no percentage by each month by the same trust"
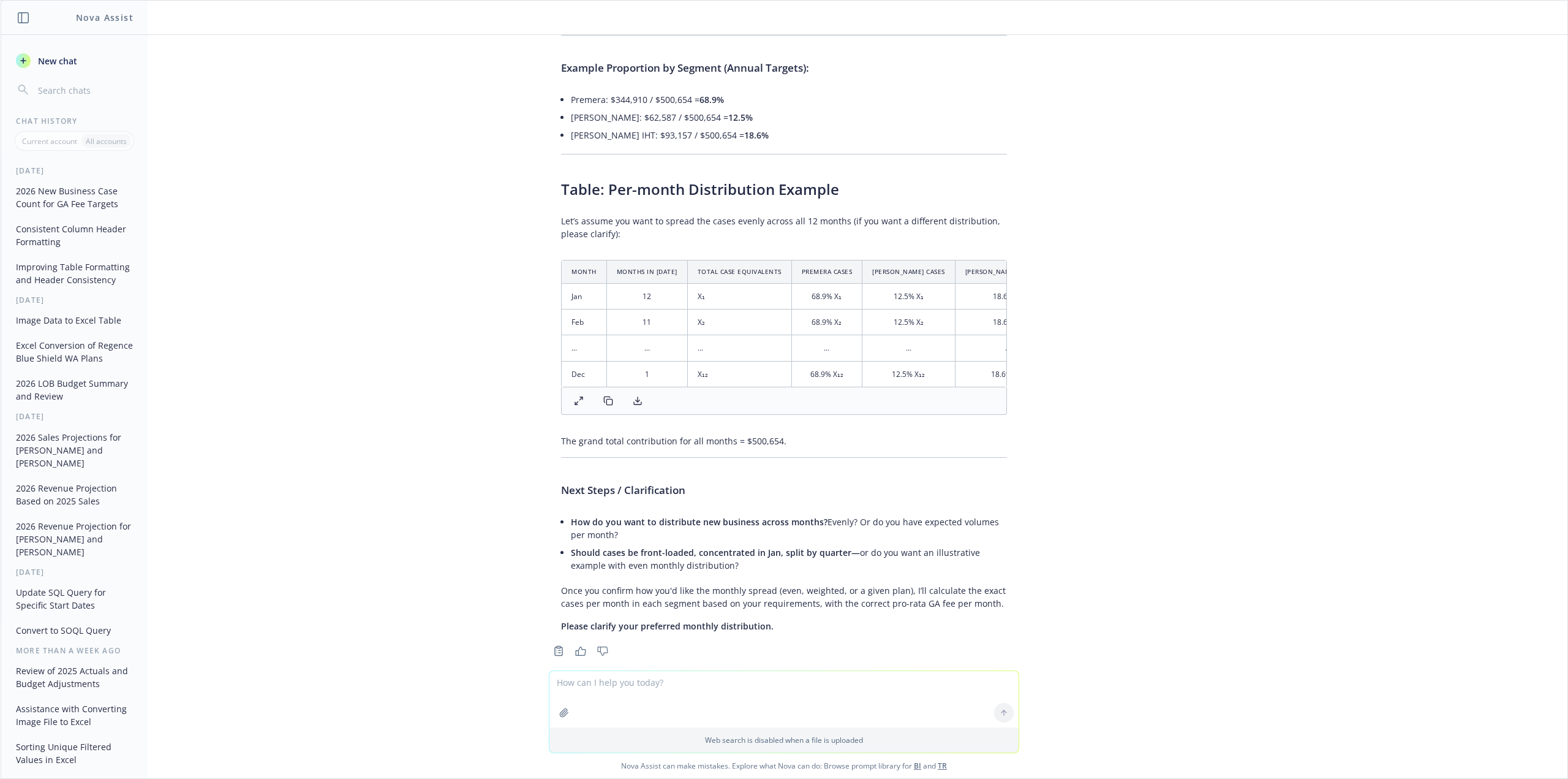
scroll to position [5180, 0]
